Goal: Find contact information: Find contact information

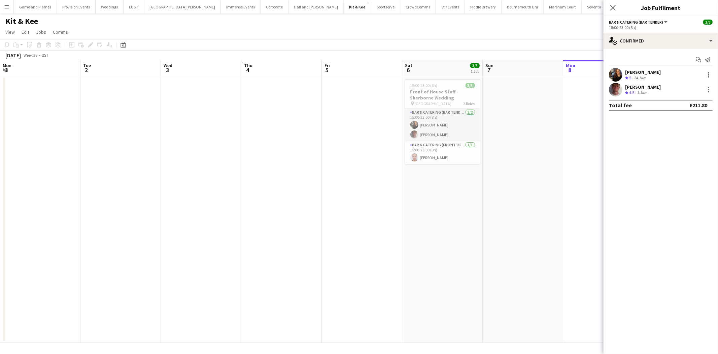
scroll to position [0, 161]
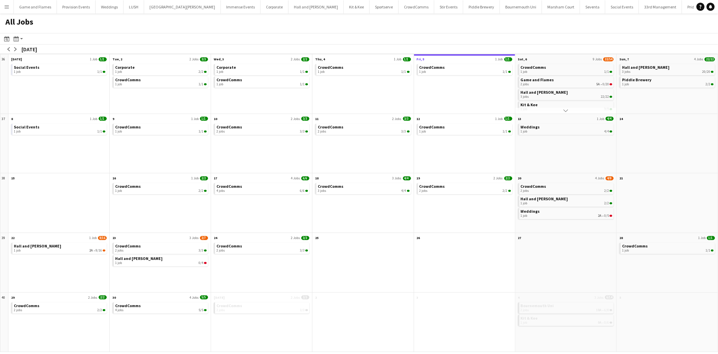
drag, startPoint x: 0, startPoint y: 0, endPoint x: 10, endPoint y: 5, distance: 11.5
click at [10, 5] on button "Menu" at bounding box center [6, 6] width 13 height 13
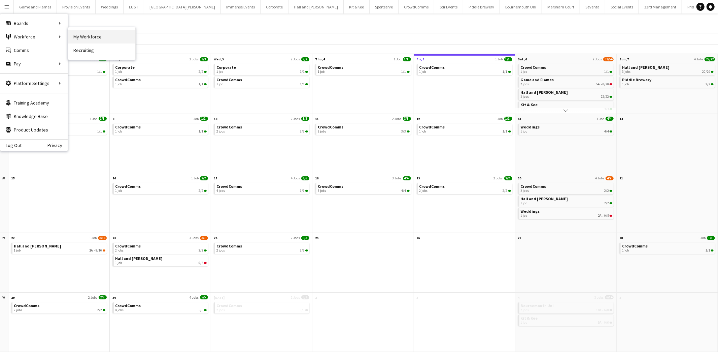
click at [114, 36] on link "My Workforce" at bounding box center [101, 36] width 67 height 13
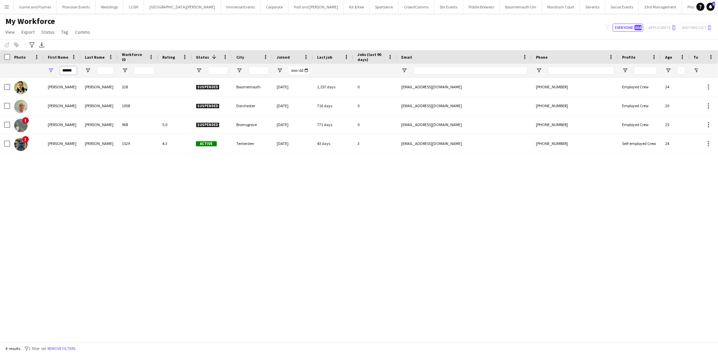
click at [73, 68] on input "******" at bounding box center [68, 70] width 17 height 8
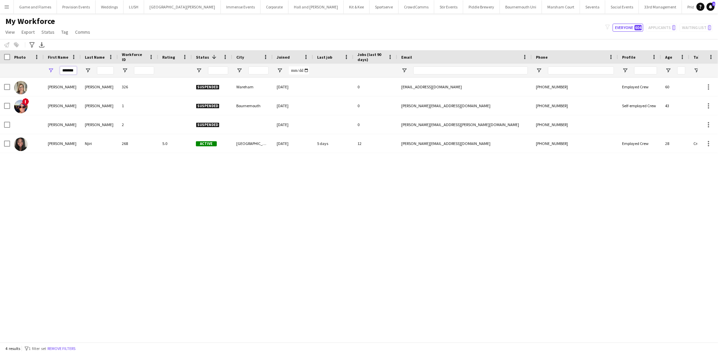
click at [65, 70] on input "*******" at bounding box center [68, 70] width 17 height 8
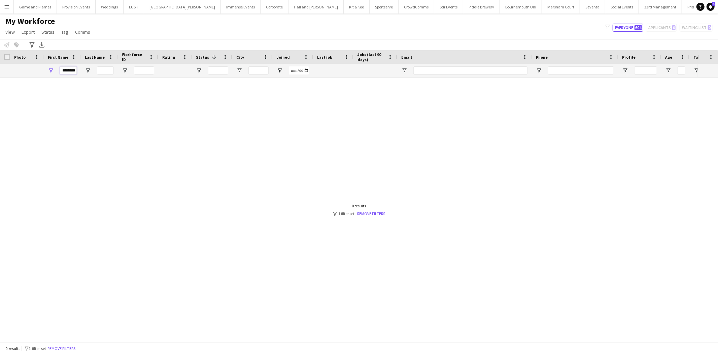
scroll to position [0, 3]
drag, startPoint x: 70, startPoint y: 70, endPoint x: 201, endPoint y: 88, distance: 132.9
click at [201, 88] on div "Workforce Details Photo First Name" at bounding box center [359, 196] width 718 height 292
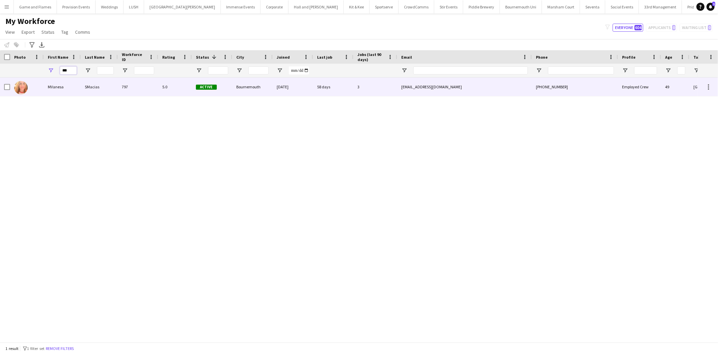
type input "***"
click at [141, 85] on div "797" at bounding box center [138, 86] width 40 height 19
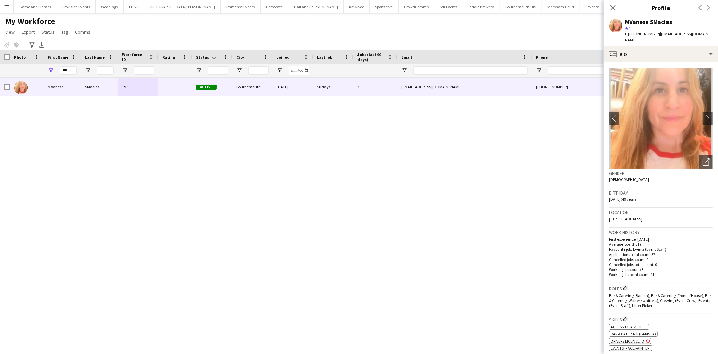
click at [684, 32] on span "| walnut_55@hotmail.com" at bounding box center [668, 36] width 85 height 11
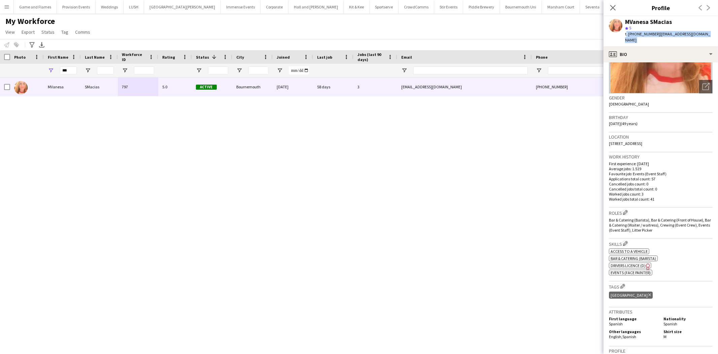
scroll to position [221, 0]
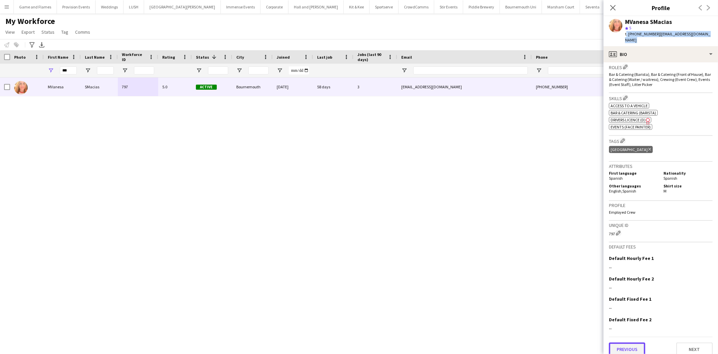
click at [619, 342] on button "Previous" at bounding box center [627, 348] width 36 height 13
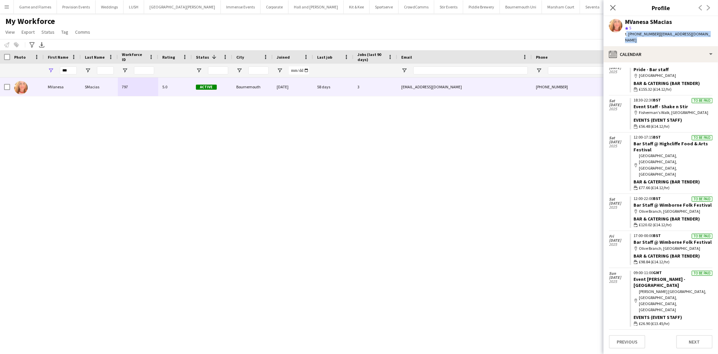
scroll to position [163, 0]
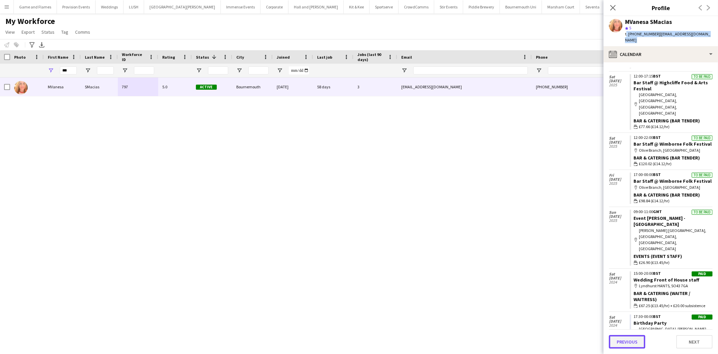
click at [626, 341] on button "Previous" at bounding box center [627, 341] width 36 height 13
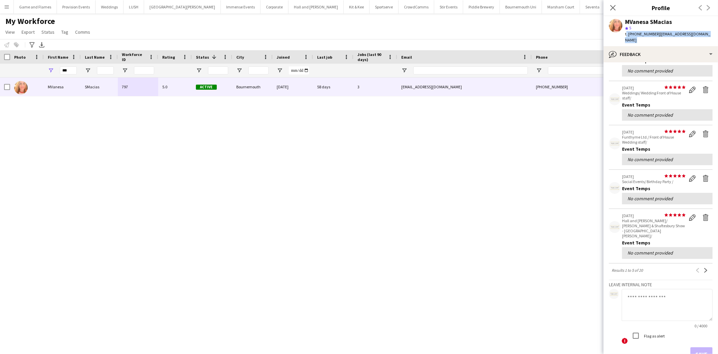
scroll to position [83, 0]
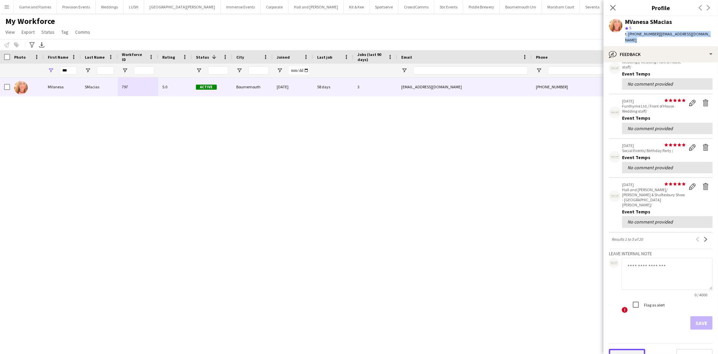
click at [623, 349] on button "Previous" at bounding box center [627, 355] width 36 height 13
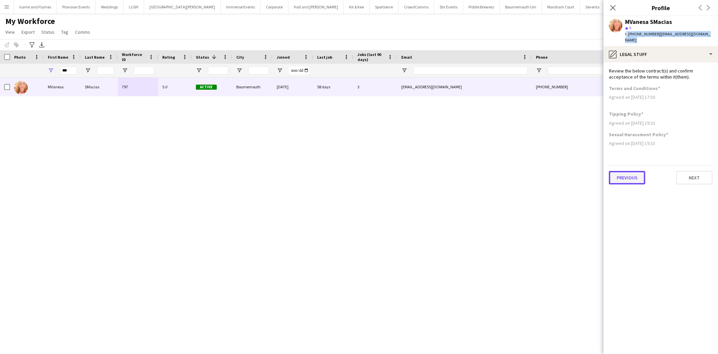
click at [629, 171] on button "Previous" at bounding box center [627, 177] width 36 height 13
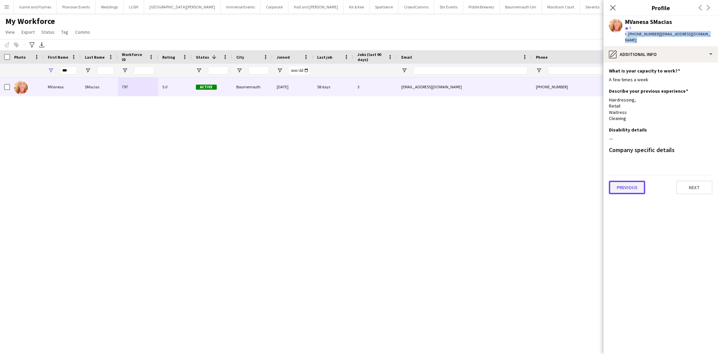
click at [631, 184] on button "Previous" at bounding box center [627, 187] width 36 height 13
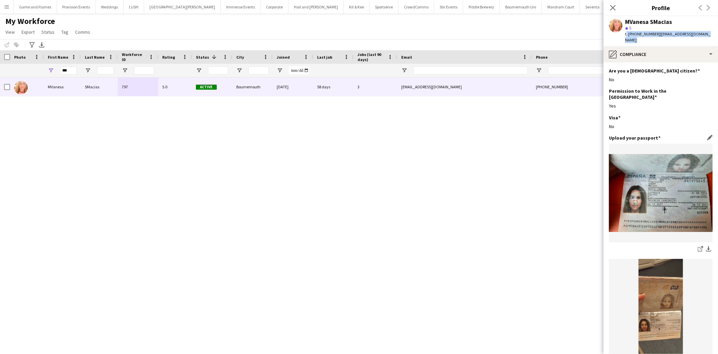
scroll to position [150, 0]
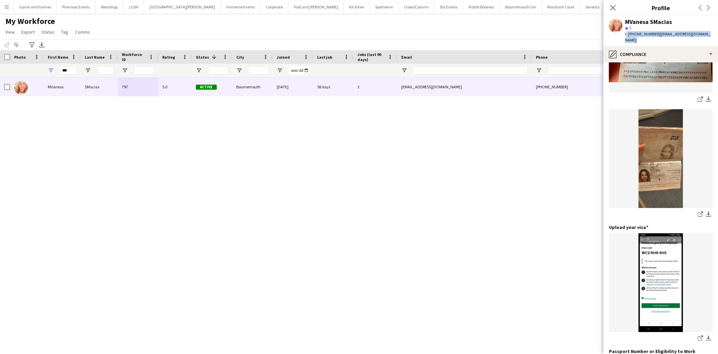
click at [658, 138] on img at bounding box center [661, 158] width 104 height 99
click at [706, 96] on app-icon "download-bottom" at bounding box center [708, 99] width 5 height 6
click at [655, 23] on div "MVanesa SMacias" at bounding box center [649, 22] width 47 height 6
copy div "SMacias"
